Goal: Task Accomplishment & Management: Use online tool/utility

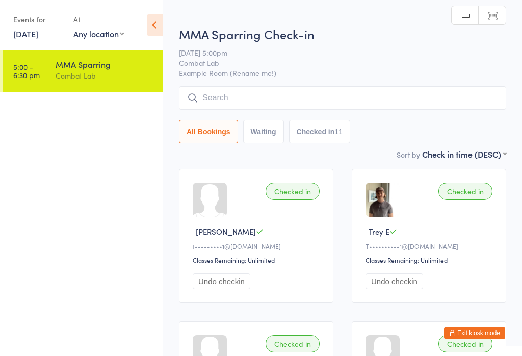
click at [31, 39] on link "[DATE]" at bounding box center [25, 33] width 25 height 11
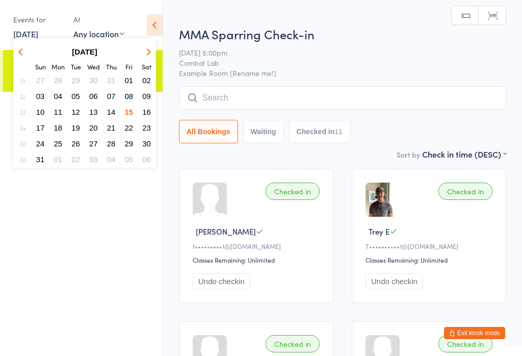
click at [143, 118] on button "16" at bounding box center [147, 112] width 16 height 14
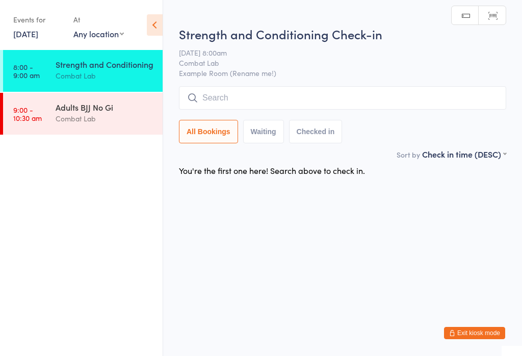
click at [268, 108] on input "search" at bounding box center [342, 97] width 327 height 23
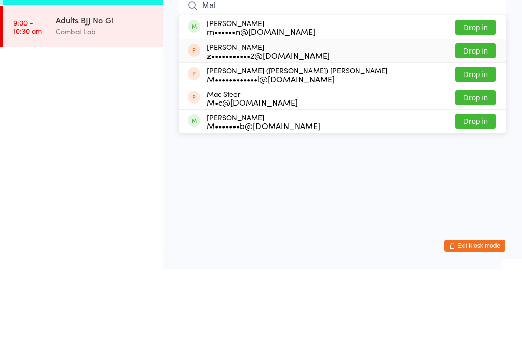
type input "Mal"
click at [253, 130] on div "[PERSON_NAME] z•••••••••••2@[DOMAIN_NAME]" at bounding box center [268, 138] width 123 height 16
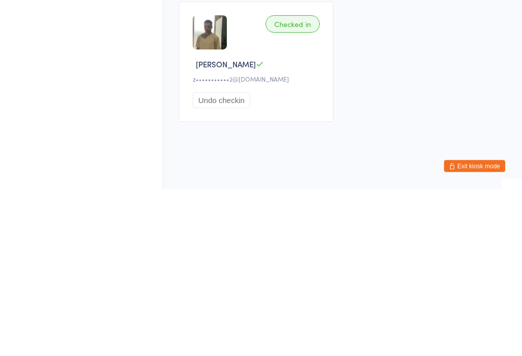
click at [229, 259] on button "Undo checkin" at bounding box center [222, 267] width 58 height 16
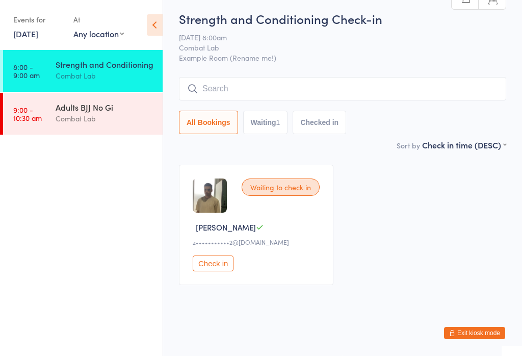
click at [235, 77] on input "search" at bounding box center [342, 88] width 327 height 23
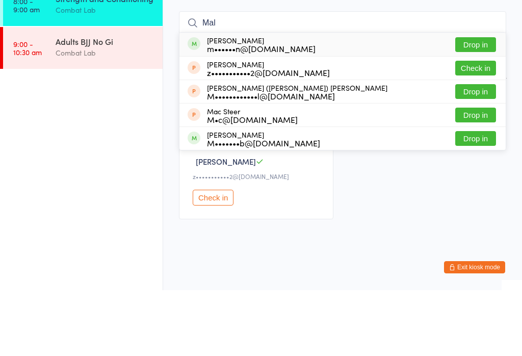
type input "Mal"
click at [255, 110] on div "m••••••n@[DOMAIN_NAME]" at bounding box center [261, 114] width 109 height 8
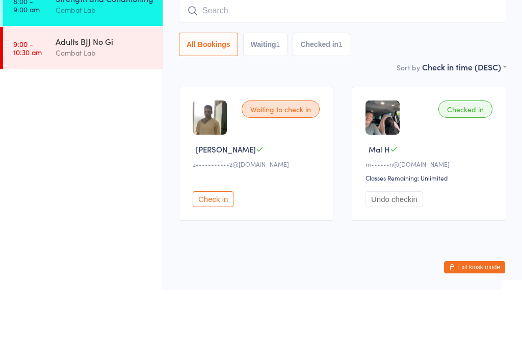
click at [80, 113] on div "Combat Lab" at bounding box center [105, 119] width 98 height 12
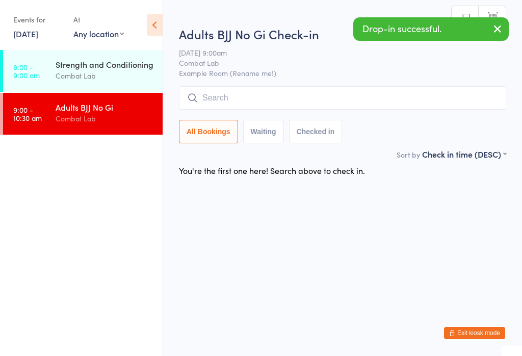
click at [282, 110] on input "search" at bounding box center [342, 97] width 327 height 23
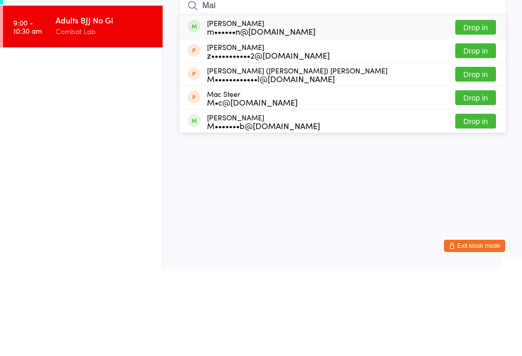
type input "Mal"
click at [236, 114] on div "m••••••n@[DOMAIN_NAME]" at bounding box center [261, 118] width 109 height 8
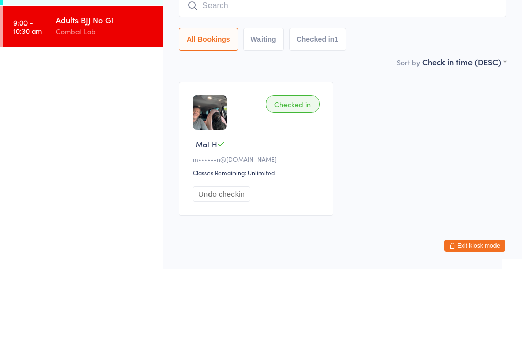
click at [78, 116] on ul "8:00 - 9:00 am Strength and Conditioning Combat Lab 9:00 - 10:30 am Adults BJJ …" at bounding box center [81, 203] width 163 height 306
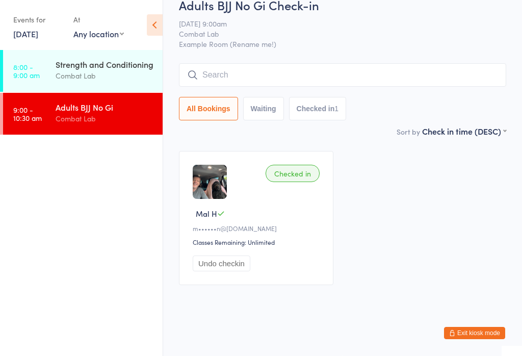
click at [36, 81] on link "8:00 - 9:00 am Strength and Conditioning Combat Lab" at bounding box center [82, 71] width 159 height 42
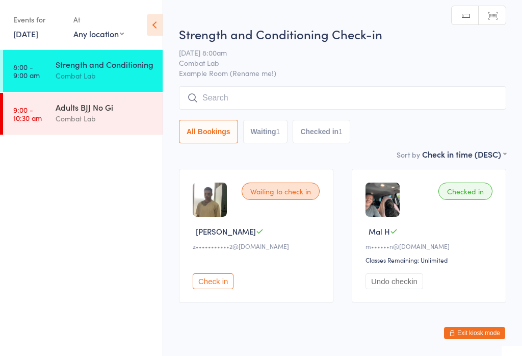
click at [219, 100] on input "search" at bounding box center [342, 97] width 327 height 23
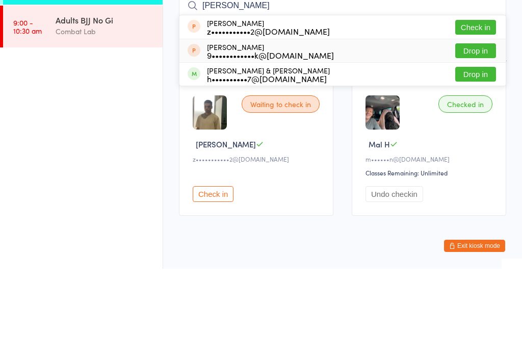
type input "[PERSON_NAME]"
click at [194, 130] on div "[PERSON_NAME] 9••••••••••••k@[DOMAIN_NAME]" at bounding box center [260, 138] width 146 height 16
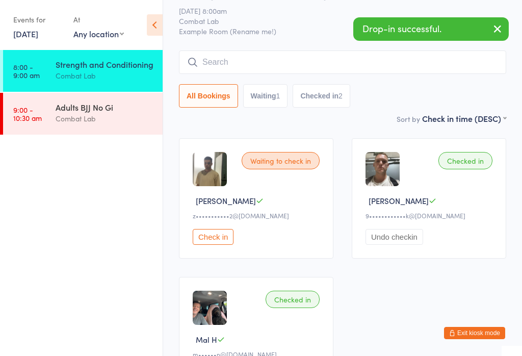
scroll to position [20, 0]
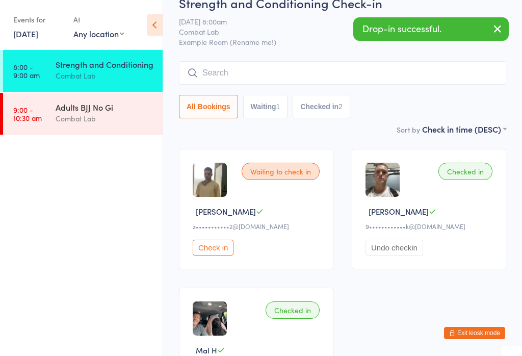
click at [379, 249] on button "Undo checkin" at bounding box center [394, 247] width 58 height 16
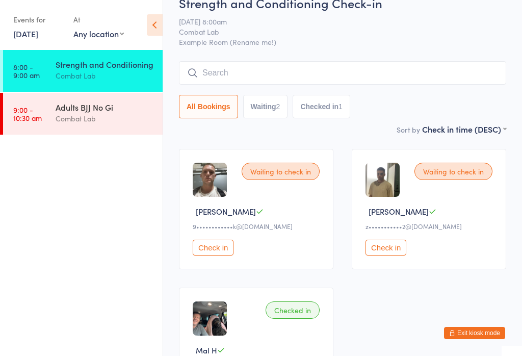
click at [259, 171] on div "Waiting to check in" at bounding box center [281, 171] width 78 height 17
click at [209, 250] on button "Check in" at bounding box center [213, 247] width 41 height 16
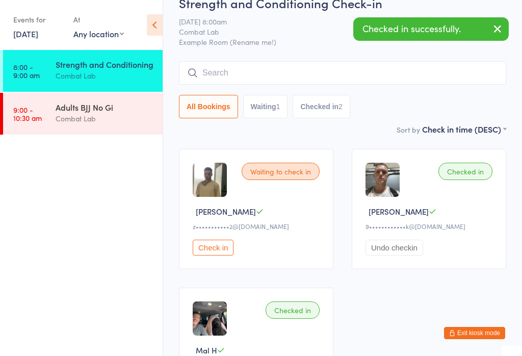
click at [495, 32] on icon "button" at bounding box center [497, 28] width 12 height 13
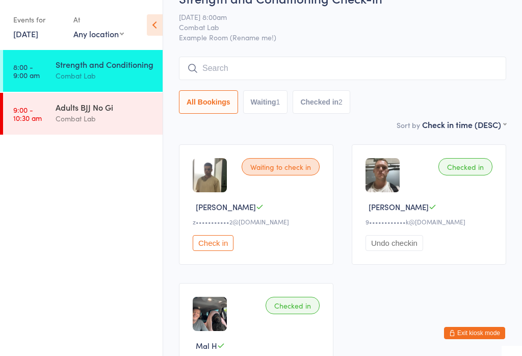
scroll to position [20, 0]
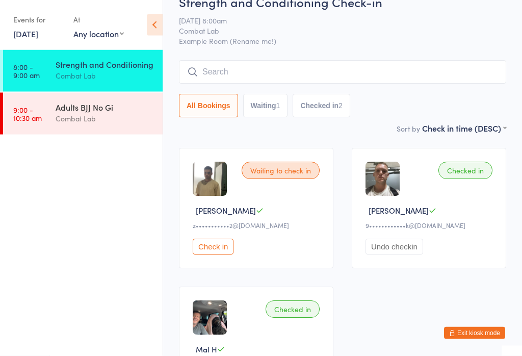
click at [369, 249] on button "Undo checkin" at bounding box center [394, 247] width 58 height 16
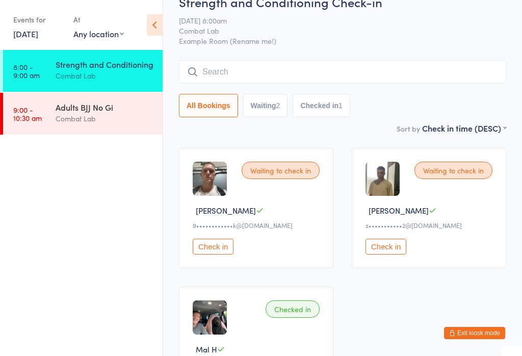
click at [207, 79] on input "search" at bounding box center [342, 71] width 327 height 23
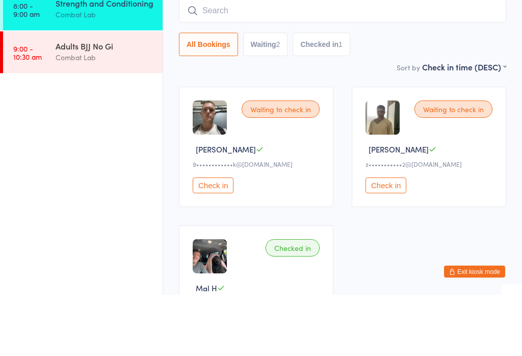
click at [256, 94] on button "Waiting 2" at bounding box center [265, 105] width 45 height 23
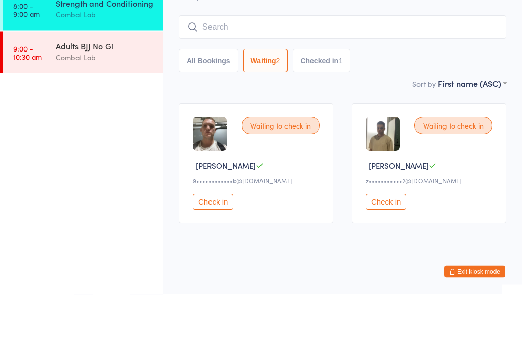
scroll to position [1, 0]
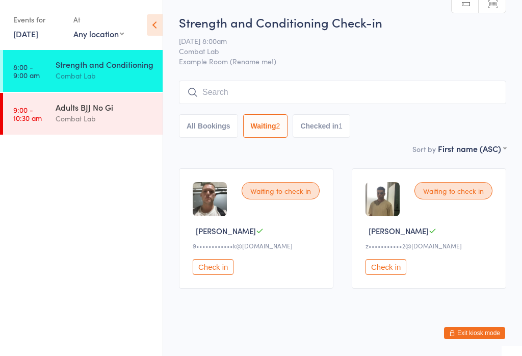
click at [209, 98] on input "search" at bounding box center [342, 92] width 327 height 23
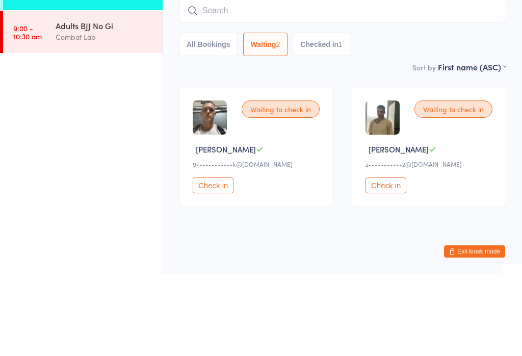
click at [202, 114] on button "All Bookings" at bounding box center [208, 125] width 59 height 23
select select "5"
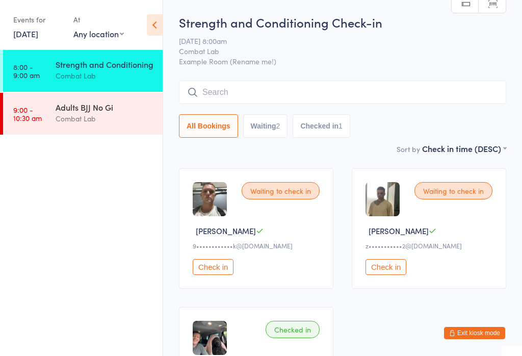
click at [212, 85] on input "search" at bounding box center [342, 92] width 327 height 23
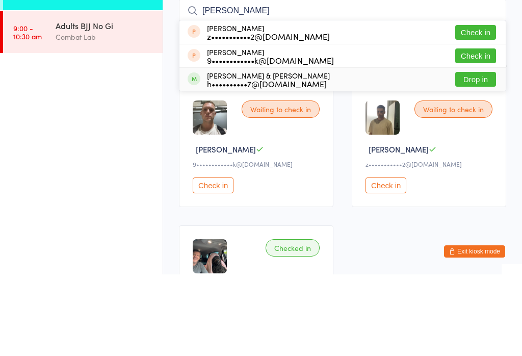
type input "[PERSON_NAME]"
click at [205, 153] on div "[PERSON_NAME] & [PERSON_NAME] h••••••••••7@[DOMAIN_NAME]" at bounding box center [258, 161] width 142 height 16
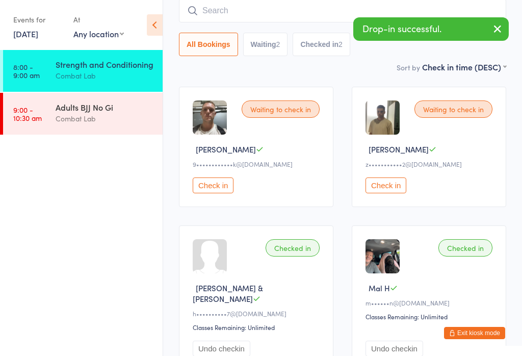
click at [51, 122] on link "9:00 - 10:30 am Adults BJJ No Gi Combat Lab" at bounding box center [82, 114] width 159 height 42
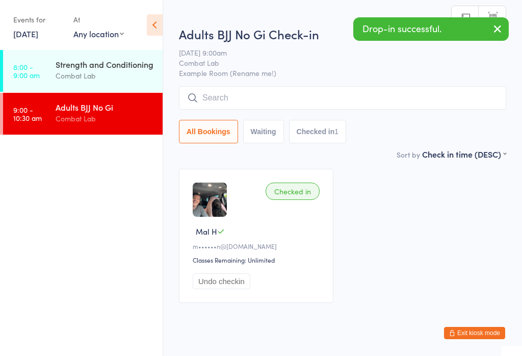
click at [219, 110] on input "search" at bounding box center [342, 97] width 327 height 23
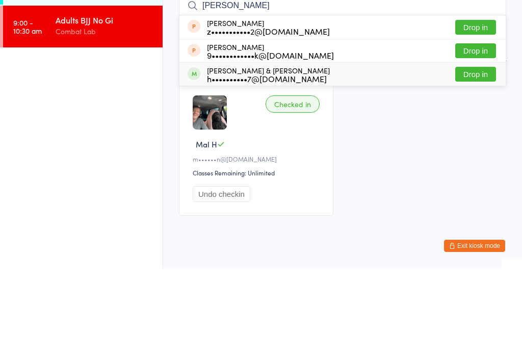
type input "[PERSON_NAME]"
click at [197, 154] on span at bounding box center [193, 160] width 13 height 13
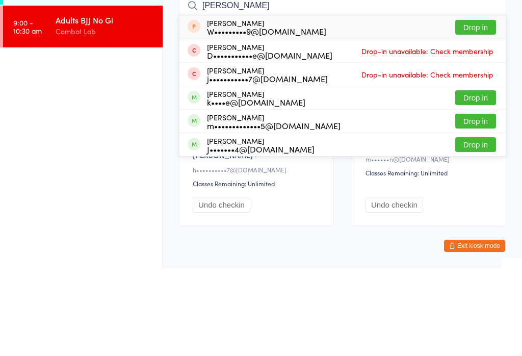
type input "[PERSON_NAME]"
click at [485, 177] on button "Drop in" at bounding box center [475, 184] width 41 height 15
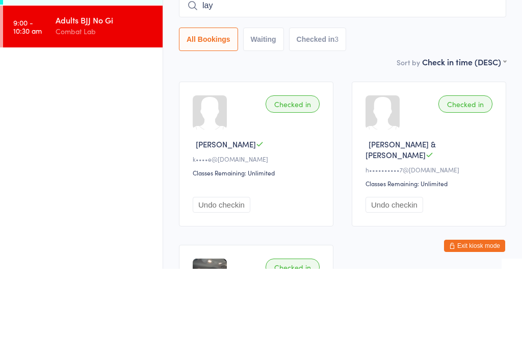
type input "layt"
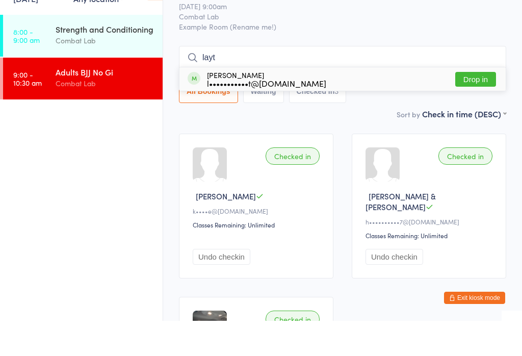
click at [105, 59] on div "Strength and Conditioning" at bounding box center [105, 64] width 98 height 11
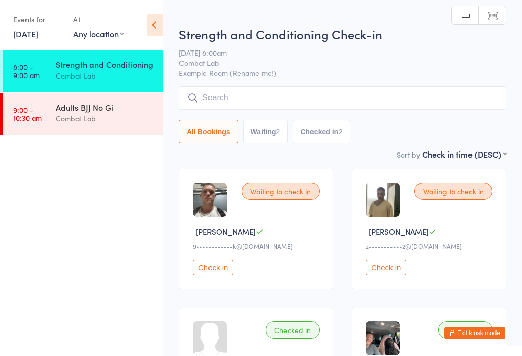
click at [329, 105] on input "search" at bounding box center [342, 97] width 327 height 23
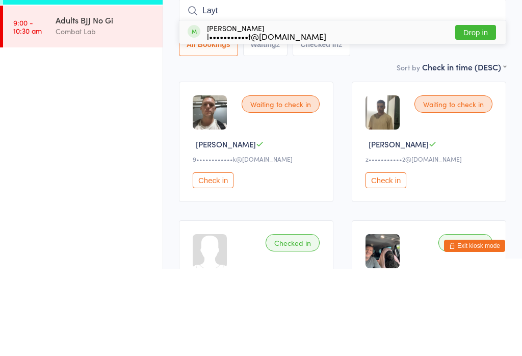
type input "Layt"
click at [477, 112] on button "Drop in" at bounding box center [475, 119] width 41 height 15
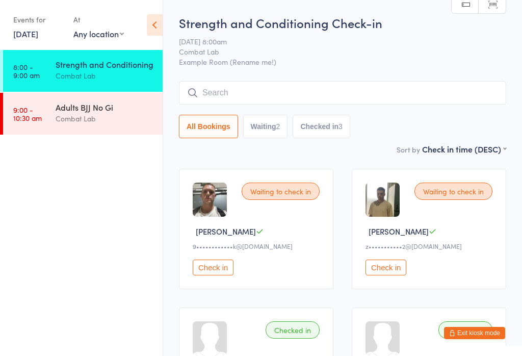
click at [304, 101] on input "search" at bounding box center [342, 92] width 327 height 23
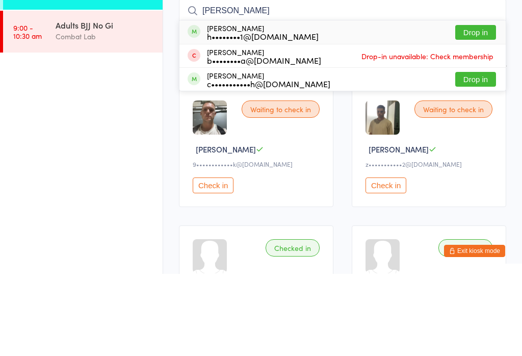
type input "[PERSON_NAME]"
click at [485, 107] on button "Drop in" at bounding box center [475, 114] width 41 height 15
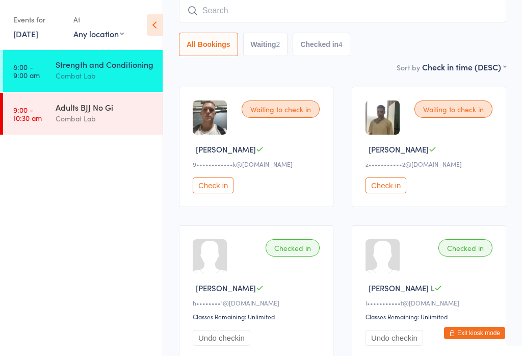
click at [103, 113] on div "Adults BJJ No Gi" at bounding box center [105, 106] width 98 height 11
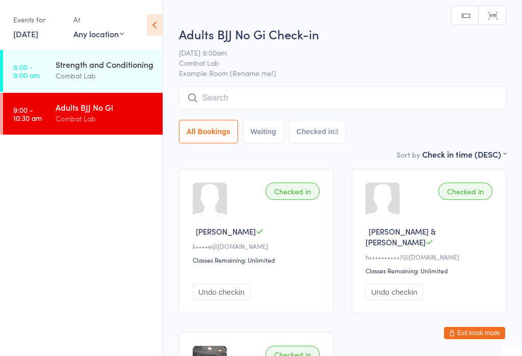
click at [311, 91] on input "search" at bounding box center [342, 97] width 327 height 23
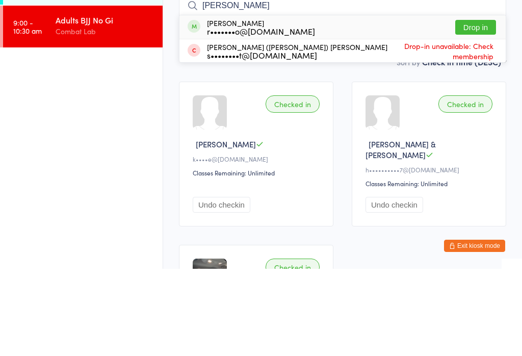
type input "[PERSON_NAME]"
click at [475, 107] on button "Drop in" at bounding box center [475, 114] width 41 height 15
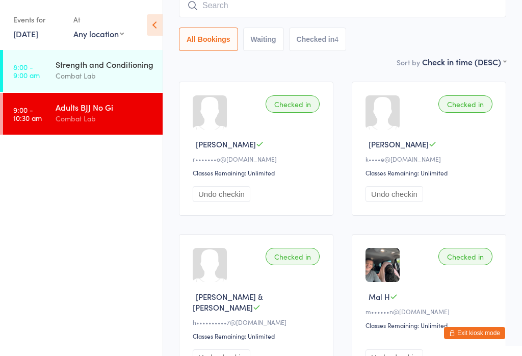
click at [378, 14] on input "search" at bounding box center [342, 5] width 327 height 23
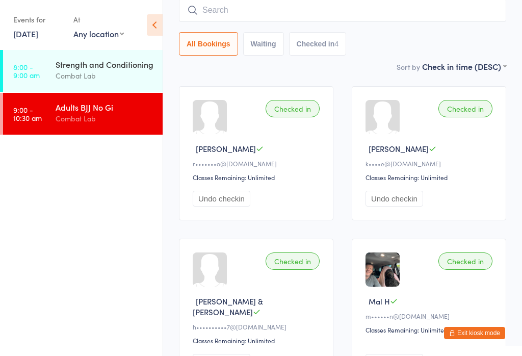
scroll to position [82, 0]
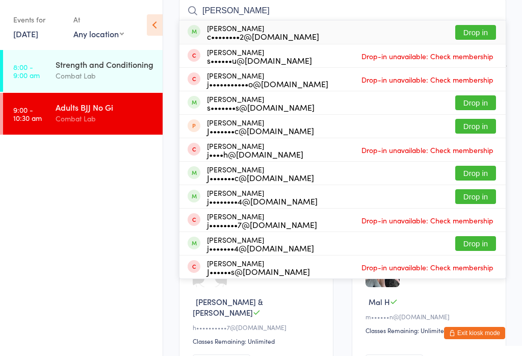
type input "[PERSON_NAME]"
click at [489, 102] on button "Drop in" at bounding box center [475, 102] width 41 height 15
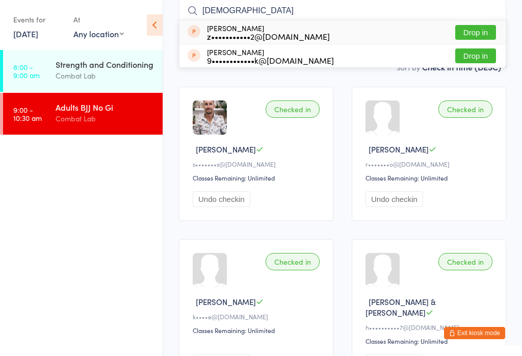
type input "[DEMOGRAPHIC_DATA]"
click at [484, 57] on button "Drop in" at bounding box center [475, 55] width 41 height 15
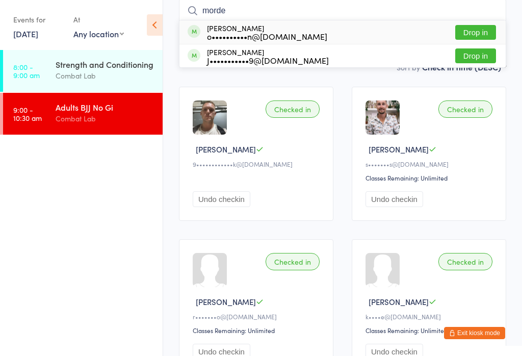
type input "morde"
click at [465, 34] on button "Drop in" at bounding box center [475, 32] width 41 height 15
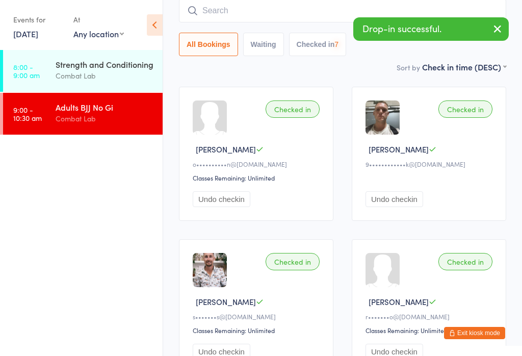
click at [206, 8] on input "search" at bounding box center [342, 10] width 327 height 23
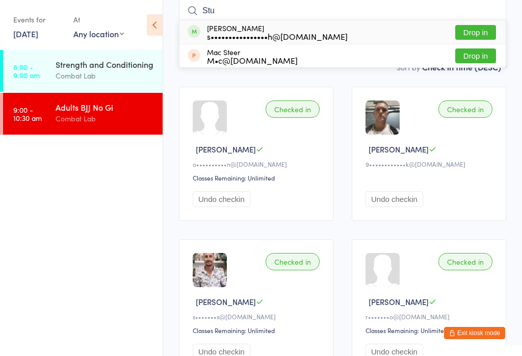
type input "Stu"
click at [461, 63] on button "Drop in" at bounding box center [475, 55] width 41 height 15
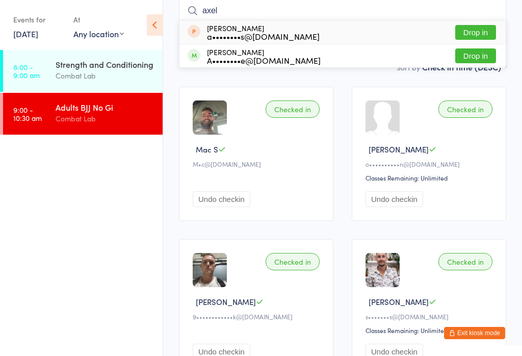
type input "axel"
click at [477, 62] on button "Drop in" at bounding box center [475, 55] width 41 height 15
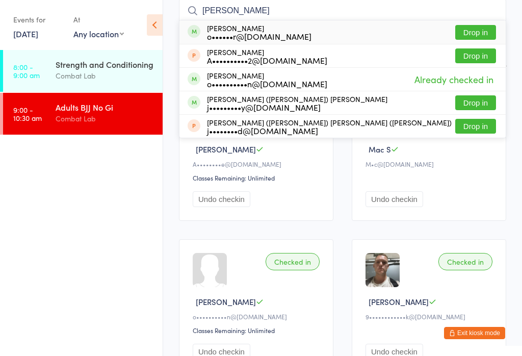
type input "[PERSON_NAME]"
click at [374, 45] on div "[PERSON_NAME] A••••••••••2@[DOMAIN_NAME] Drop in" at bounding box center [342, 55] width 326 height 23
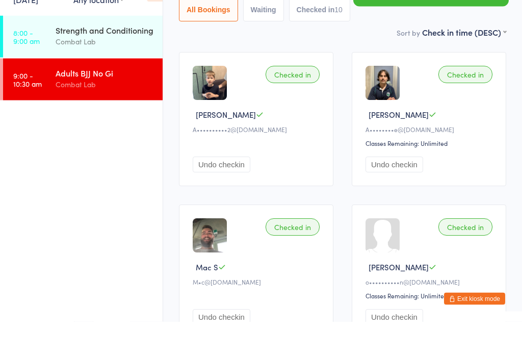
click at [298, 100] on div "Checked in" at bounding box center [292, 108] width 54 height 17
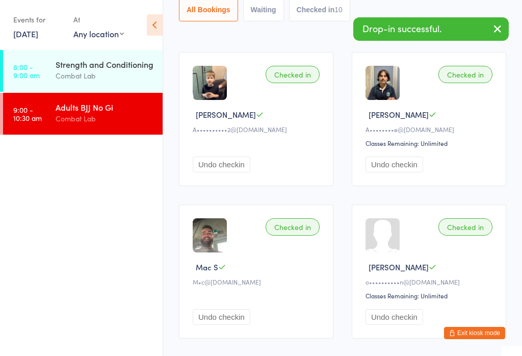
click at [231, 172] on button "Undo checkin" at bounding box center [222, 164] width 58 height 16
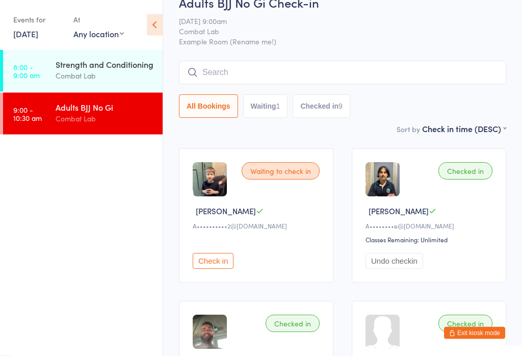
scroll to position [0, 0]
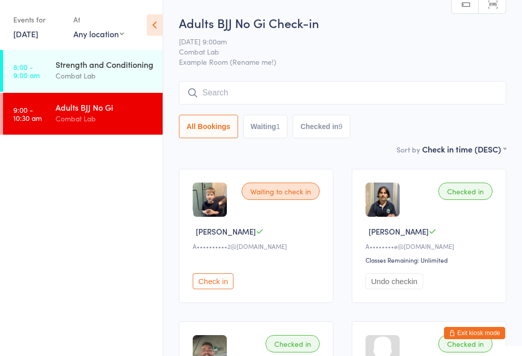
click at [283, 93] on input "search" at bounding box center [342, 92] width 327 height 23
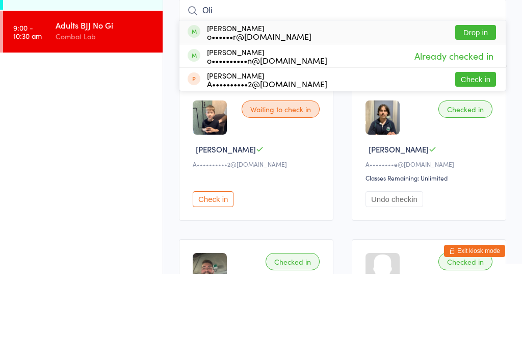
type input "Oli"
click at [313, 102] on div "[PERSON_NAME] o••••••r@[DOMAIN_NAME] Drop in" at bounding box center [342, 113] width 326 height 23
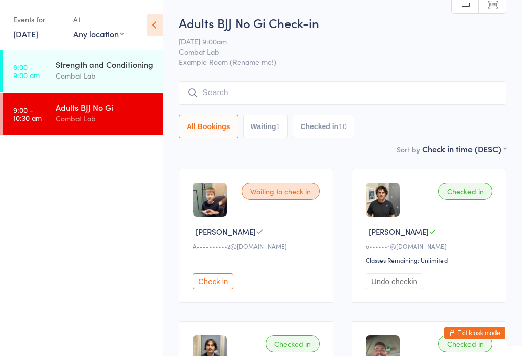
click at [273, 92] on input "search" at bounding box center [342, 92] width 327 height 23
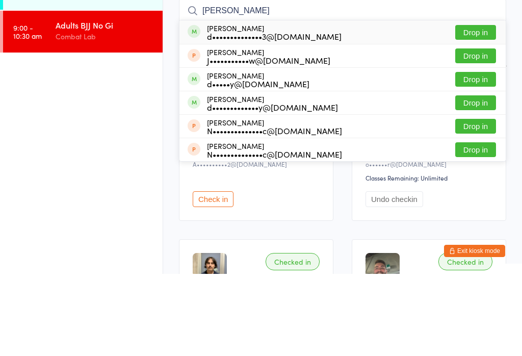
type input "[PERSON_NAME]"
click at [271, 114] on div "d••••••••••••••3@[DOMAIN_NAME]" at bounding box center [274, 118] width 135 height 8
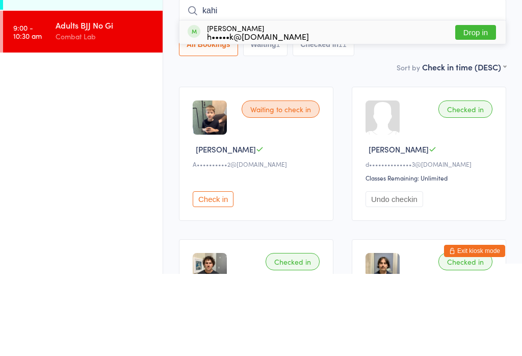
type input "kahi"
click at [307, 102] on div "[PERSON_NAME] h•••••k@[DOMAIN_NAME] Drop in" at bounding box center [342, 113] width 326 height 23
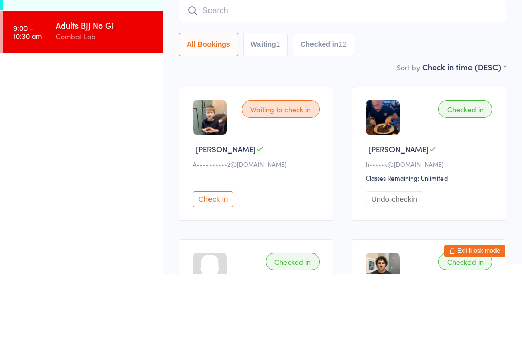
click at [119, 99] on ul "8:00 - 9:00 am Strength and Conditioning Combat Lab 9:00 - 10:30 am Adults BJJ …" at bounding box center [81, 203] width 163 height 306
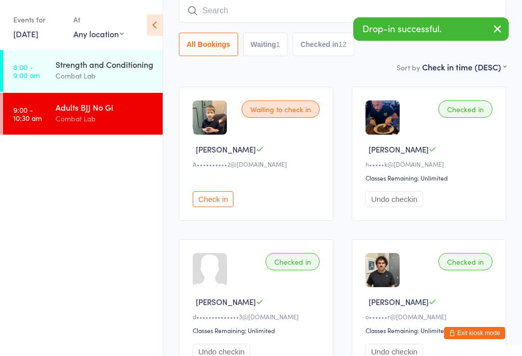
click at [230, 1] on input "search" at bounding box center [342, 10] width 327 height 23
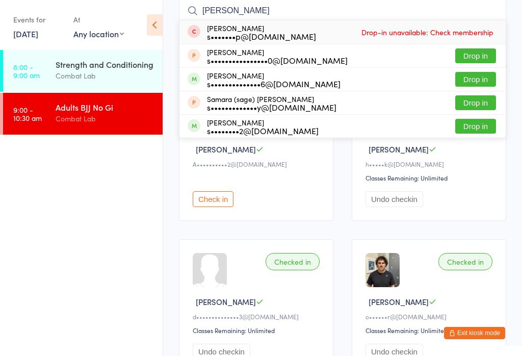
type input "[PERSON_NAME]"
click at [487, 80] on button "Drop in" at bounding box center [475, 79] width 41 height 15
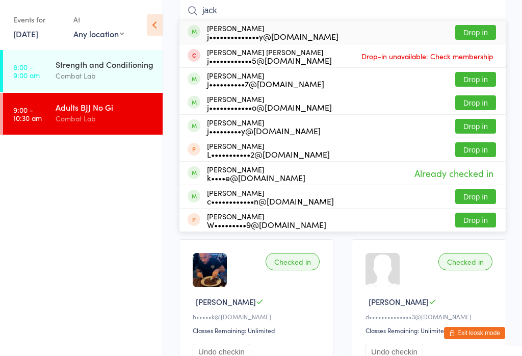
type input "jack"
click at [487, 38] on button "Drop in" at bounding box center [475, 32] width 41 height 15
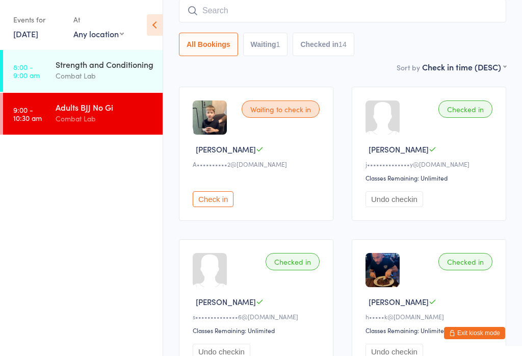
click at [303, 20] on input "search" at bounding box center [342, 10] width 327 height 23
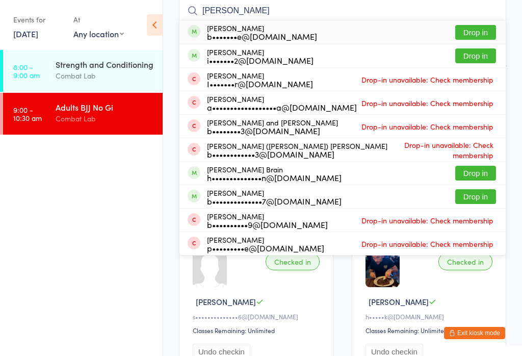
type input "[PERSON_NAME]"
click at [482, 29] on button "Drop in" at bounding box center [475, 32] width 41 height 15
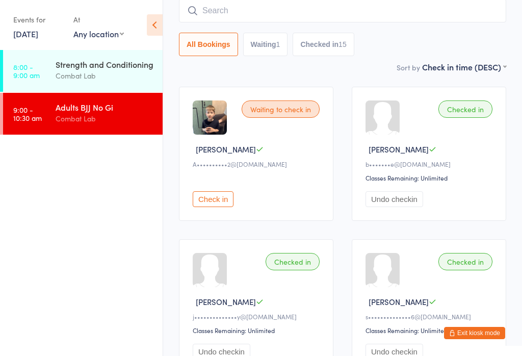
click at [344, 5] on input "search" at bounding box center [342, 10] width 327 height 23
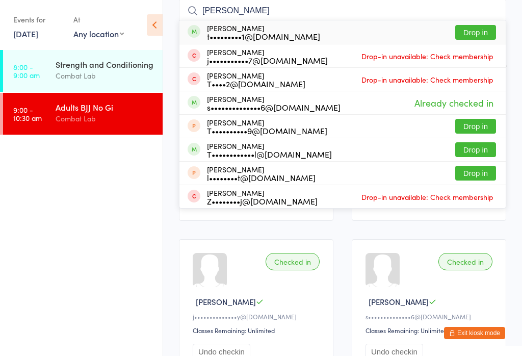
type input "[PERSON_NAME]"
click at [319, 34] on div "[PERSON_NAME] t•••••••••1@[DOMAIN_NAME] Drop in" at bounding box center [342, 31] width 326 height 23
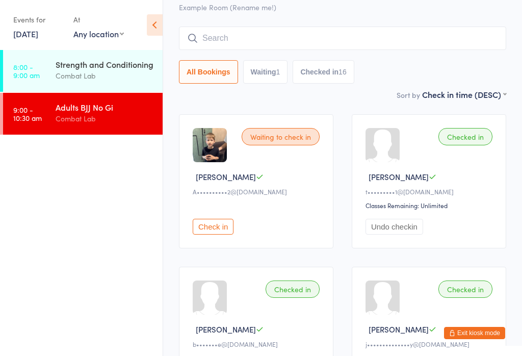
scroll to position [49, 0]
